Goal: Complete application form

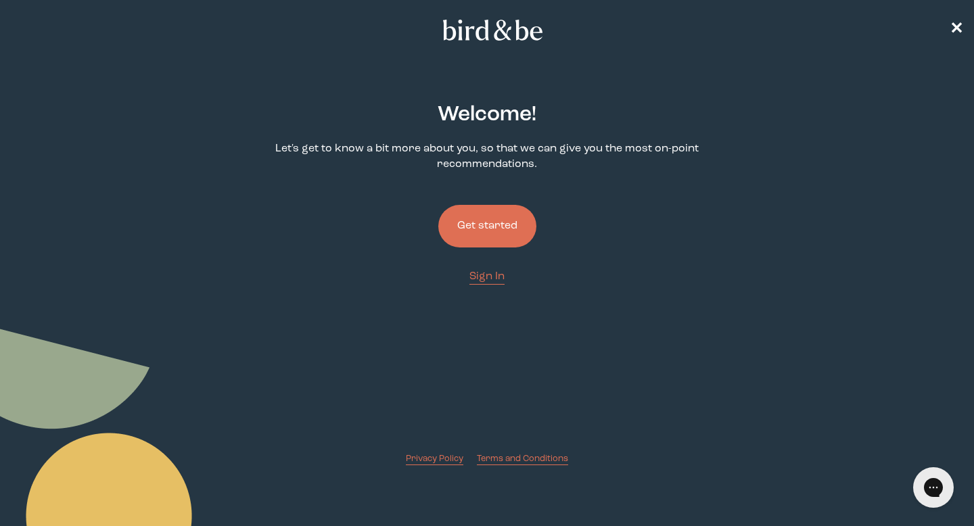
click at [651, 248] on div "Welcome ! Let's get to know a bit more about you, so that we can give you the m…" at bounding box center [486, 274] width 465 height 384
drag, startPoint x: 1850, startPoint y: 931, endPoint x: 659, endPoint y: 446, distance: 1286.1
click at [906, 463] on html "Chat with us" at bounding box center [933, 488] width 54 height 50
click at [519, 231] on button "Get started" at bounding box center [487, 226] width 98 height 43
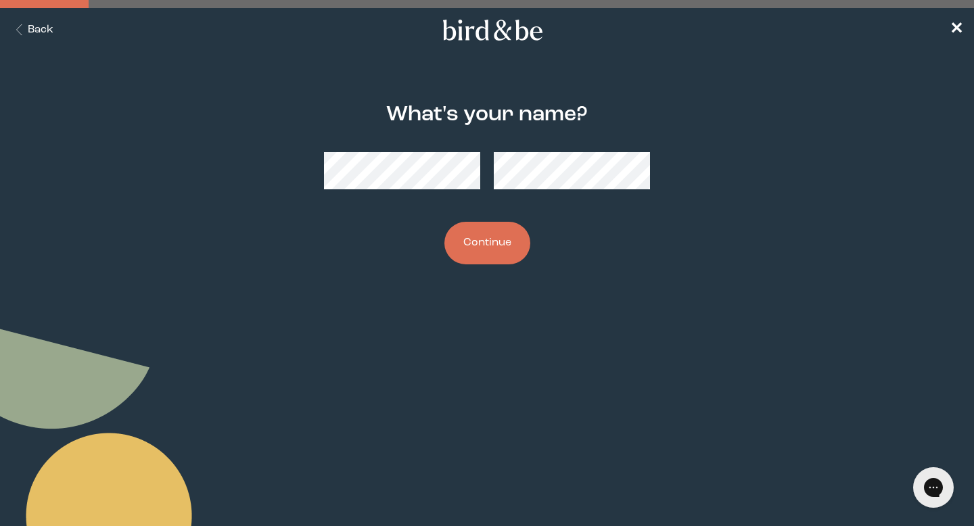
click at [275, 245] on div "What's your name? Continue" at bounding box center [486, 184] width 465 height 205
click at [351, 271] on div "What's your name? Continue" at bounding box center [486, 184] width 465 height 205
click at [510, 248] on button "Continue" at bounding box center [487, 243] width 86 height 43
